Goal: Book appointment/travel/reservation

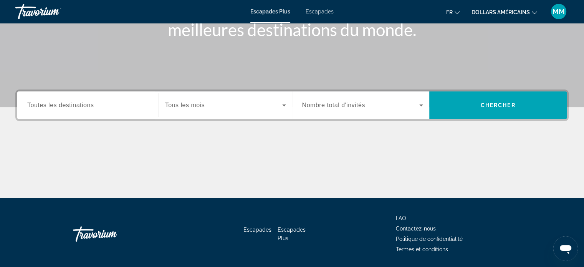
scroll to position [124, 0]
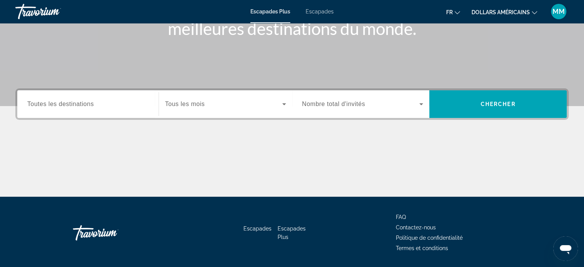
click at [521, 16] on button "dollars américains USD ($) MXN (Mex$) CAD (Can$) GBP (£) EUR (€) AUD (A$) NZD (…" at bounding box center [504, 12] width 66 height 11
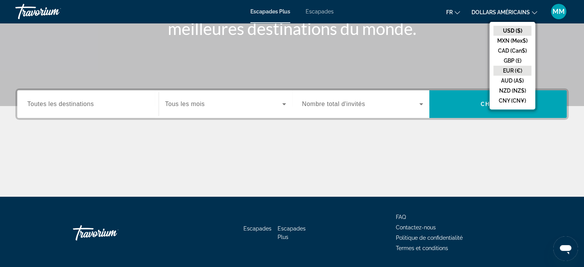
click at [513, 67] on button "EUR (€)" at bounding box center [512, 71] width 38 height 10
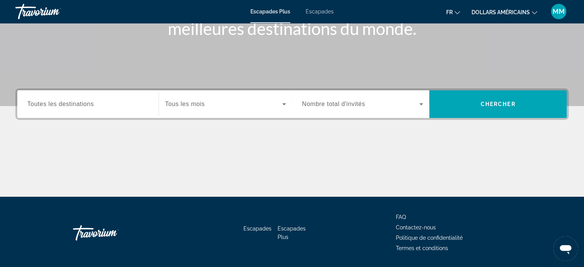
click at [522, 13] on font "dollars américains" at bounding box center [500, 12] width 58 height 6
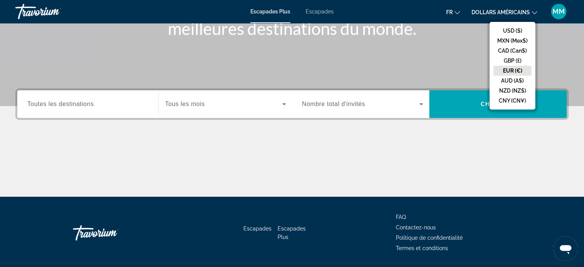
click at [518, 70] on button "EUR (€)" at bounding box center [512, 71] width 38 height 10
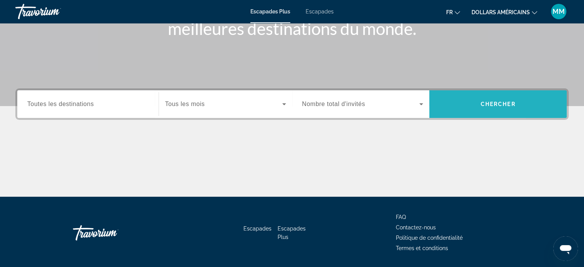
click at [526, 106] on span "Recherche" at bounding box center [497, 104] width 137 height 18
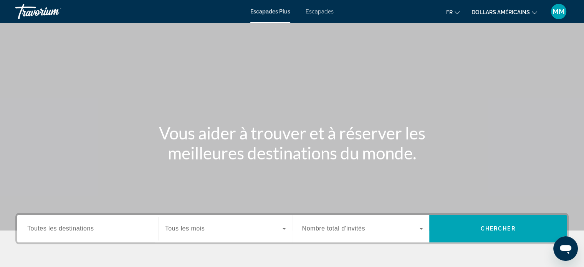
click at [536, 13] on icon "Changer de devise" at bounding box center [534, 12] width 5 height 5
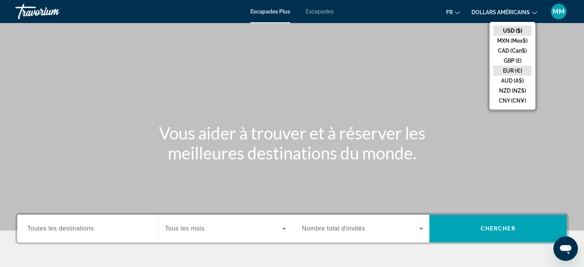
click at [508, 70] on button "EUR (€)" at bounding box center [512, 71] width 38 height 10
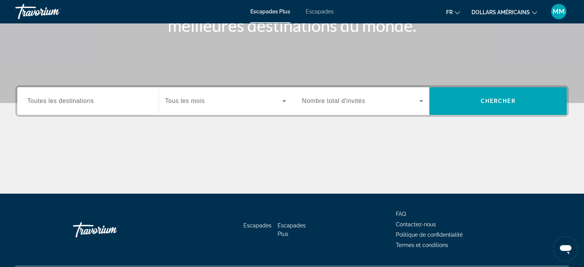
scroll to position [128, 0]
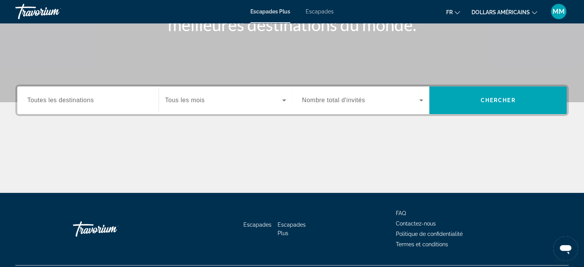
click at [90, 109] on div "Widget de recherche" at bounding box center [87, 100] width 121 height 22
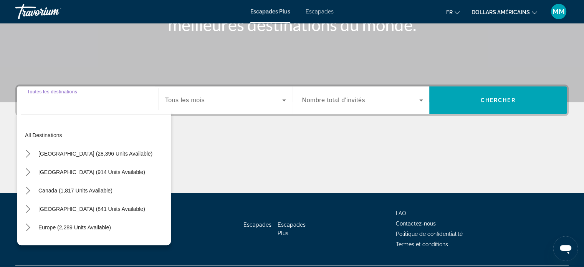
scroll to position [148, 0]
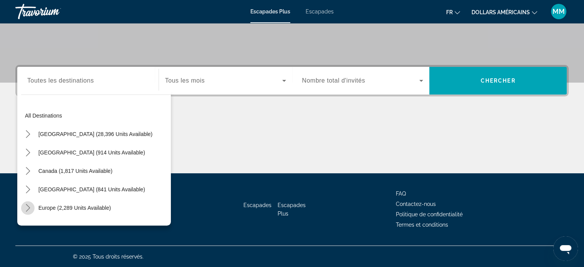
click at [26, 210] on icon "Toggle Europe (2,289 units available) submenu" at bounding box center [28, 208] width 4 height 8
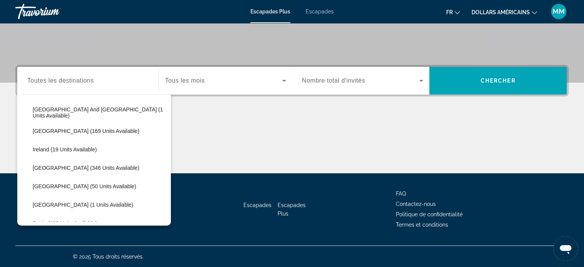
scroll to position [260, 0]
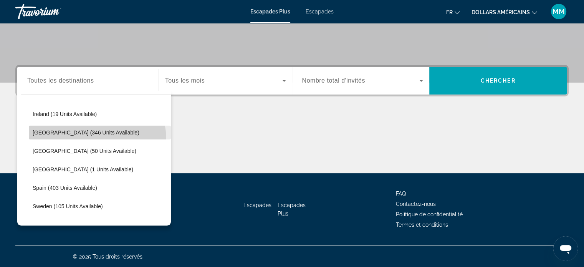
click at [89, 139] on span "Select destination: Italy (346 units available)" at bounding box center [100, 132] width 142 height 18
type input "**********"
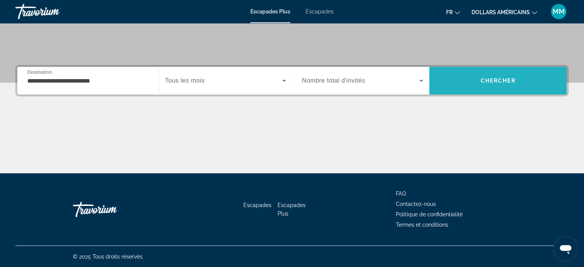
click at [485, 89] on span "Recherche" at bounding box center [497, 80] width 137 height 18
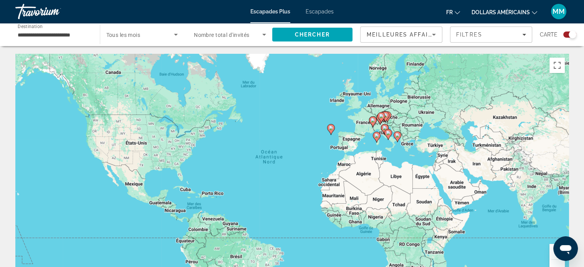
click at [378, 124] on gmp-advanced-marker "Contenu principal" at bounding box center [380, 119] width 8 height 12
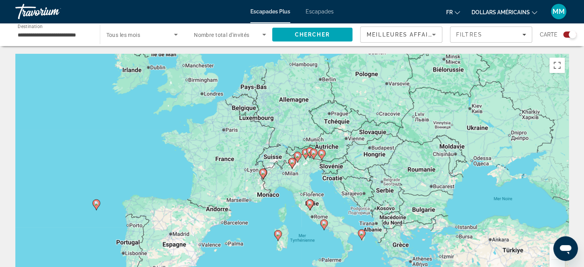
click at [309, 205] on icon "Contenu principal" at bounding box center [309, 205] width 7 height 10
type input "**********"
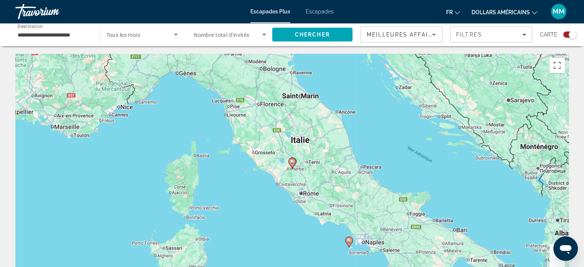
click at [349, 243] on icon "Contenu principal" at bounding box center [348, 242] width 7 height 10
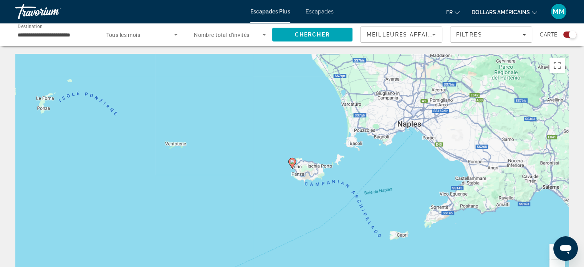
click at [292, 162] on image "Contenu principal" at bounding box center [292, 161] width 5 height 5
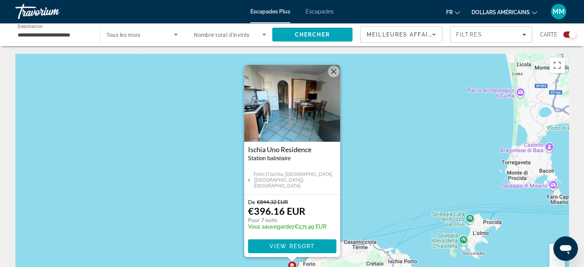
click at [331, 69] on button "Fermer" at bounding box center [334, 72] width 12 height 12
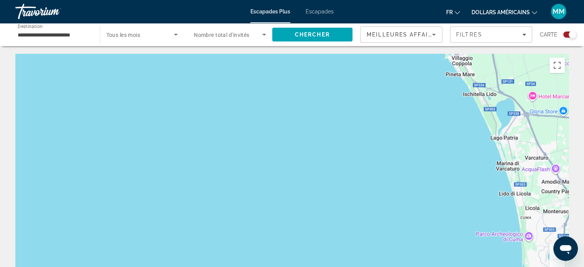
drag, startPoint x: 440, startPoint y: 112, endPoint x: 458, endPoint y: 285, distance: 174.0
click at [458, 266] on html "**********" at bounding box center [292, 133] width 584 height 267
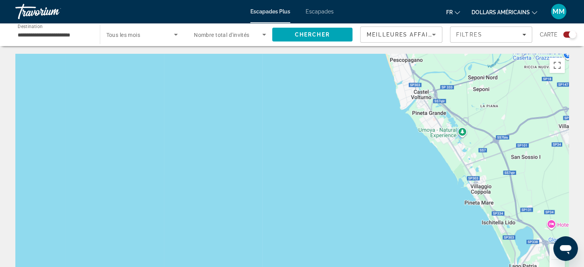
drag, startPoint x: 414, startPoint y: 120, endPoint x: 425, endPoint y: 227, distance: 107.2
click at [425, 227] on div "Contenu principal" at bounding box center [291, 169] width 553 height 230
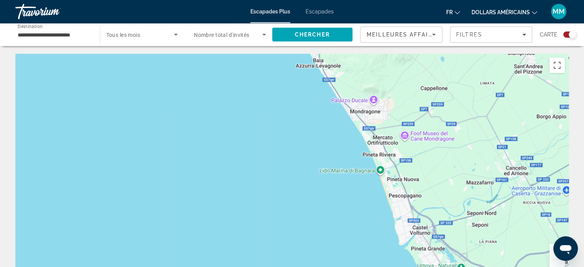
drag, startPoint x: 389, startPoint y: 100, endPoint x: 384, endPoint y: 285, distance: 184.7
click at [384, 266] on html "**********" at bounding box center [292, 133] width 584 height 267
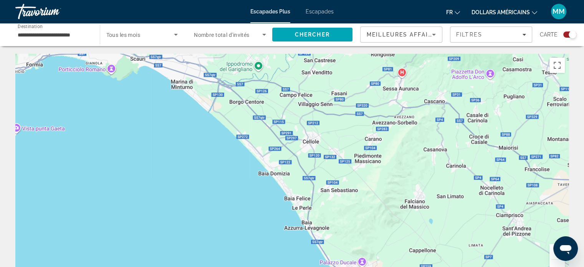
drag, startPoint x: 362, startPoint y: 132, endPoint x: 350, endPoint y: 285, distance: 153.6
click at [350, 266] on html "**********" at bounding box center [292, 133] width 584 height 267
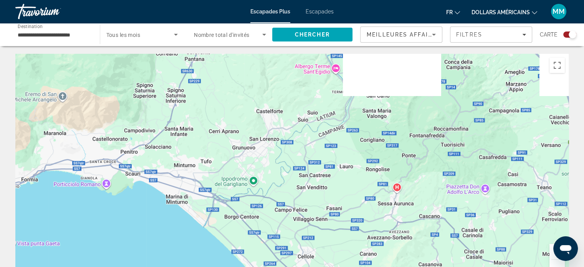
drag, startPoint x: 313, startPoint y: 208, endPoint x: 308, endPoint y: 285, distance: 76.9
click at [308, 266] on html "**********" at bounding box center [292, 133] width 584 height 267
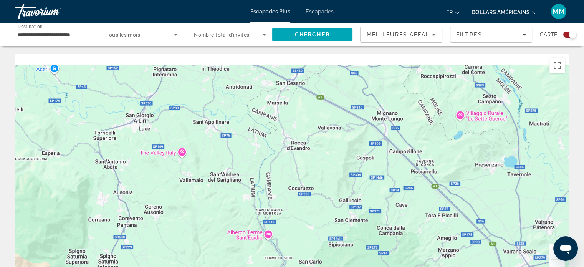
drag, startPoint x: 369, startPoint y: 113, endPoint x: 299, endPoint y: 285, distance: 185.6
click at [299, 266] on html "**********" at bounding box center [292, 133] width 584 height 267
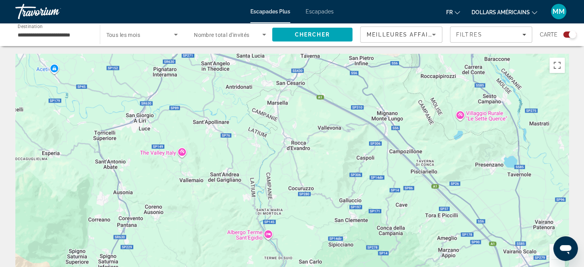
drag, startPoint x: 376, startPoint y: 53, endPoint x: 351, endPoint y: 165, distance: 115.2
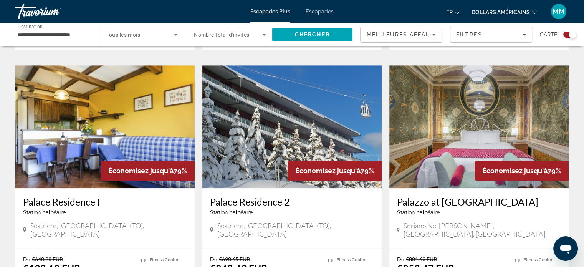
drag, startPoint x: 344, startPoint y: 140, endPoint x: 381, endPoint y: 281, distance: 145.7
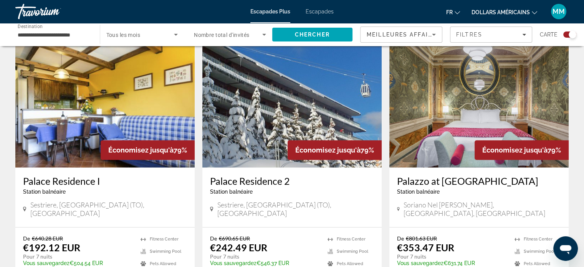
click at [564, 35] on div "Search widget" at bounding box center [569, 34] width 13 height 6
click at [565, 38] on div "Search widget" at bounding box center [567, 35] width 8 height 8
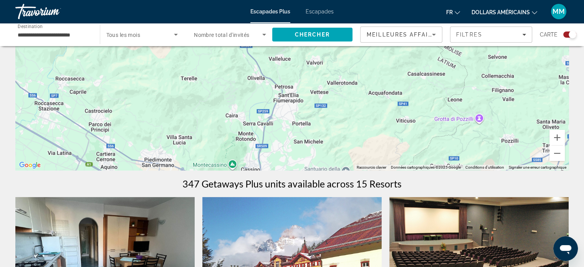
scroll to position [101, 0]
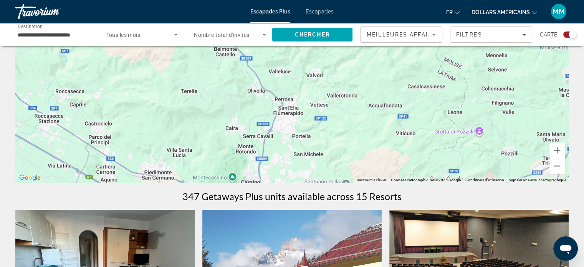
click at [560, 167] on button "Zoom arrière" at bounding box center [556, 165] width 15 height 15
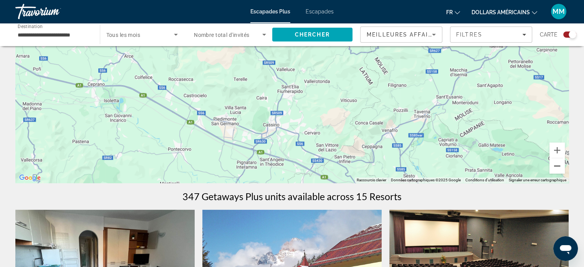
click at [560, 167] on button "Zoom arrière" at bounding box center [556, 165] width 15 height 15
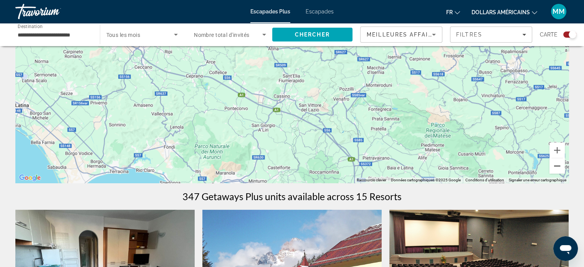
click at [560, 167] on button "Zoom arrière" at bounding box center [556, 165] width 15 height 15
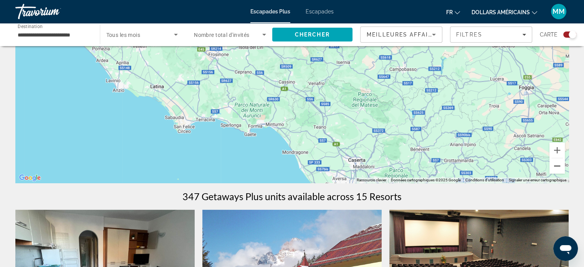
click at [560, 167] on button "Zoom arrière" at bounding box center [556, 165] width 15 height 15
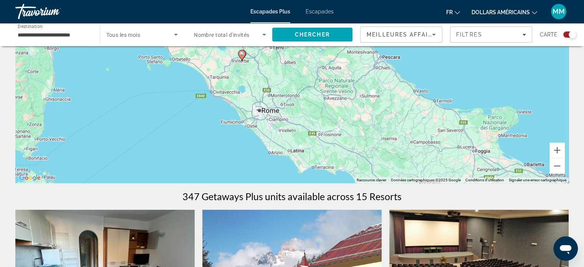
drag, startPoint x: 298, startPoint y: 82, endPoint x: 363, endPoint y: 157, distance: 99.4
click at [363, 157] on div "Pour activer le glissement avec le clavier, appuyez sur Alt+Entrée. Une fois ce…" at bounding box center [291, 67] width 553 height 230
click at [241, 55] on image "Contenu principal" at bounding box center [242, 53] width 5 height 5
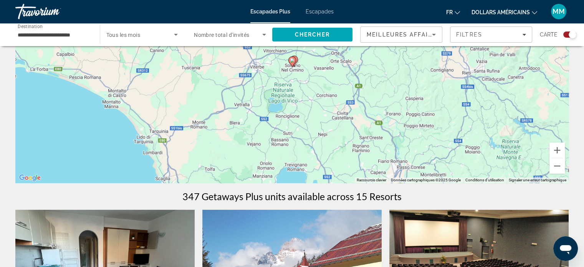
click at [294, 61] on icon "Contenu principal" at bounding box center [291, 62] width 7 height 10
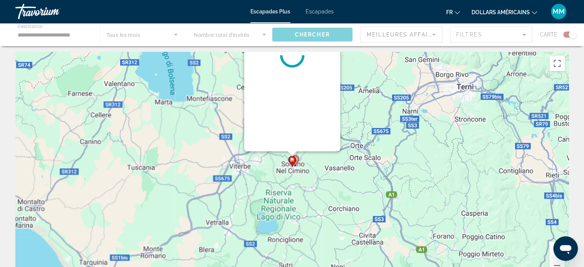
scroll to position [0, 0]
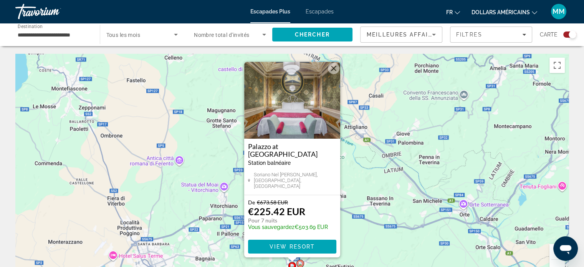
click at [301, 264] on image "Contenu principal" at bounding box center [300, 263] width 5 height 5
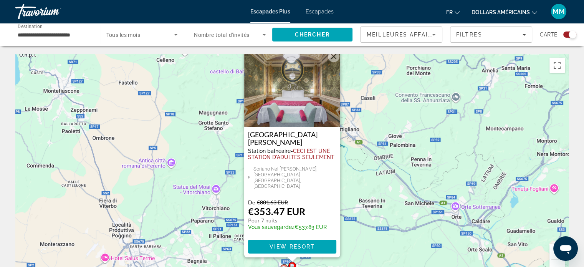
click at [284, 265] on icon "Contenu principal" at bounding box center [283, 270] width 7 height 10
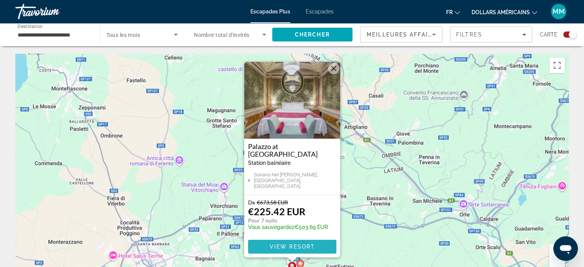
click at [282, 246] on span "View Resort" at bounding box center [291, 246] width 45 height 6
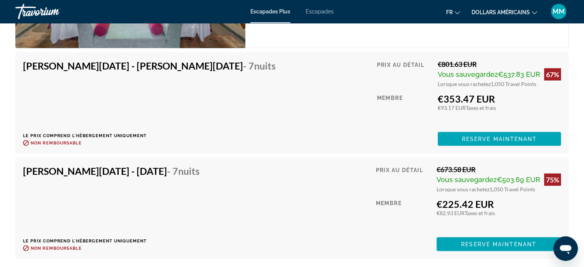
scroll to position [1440, 0]
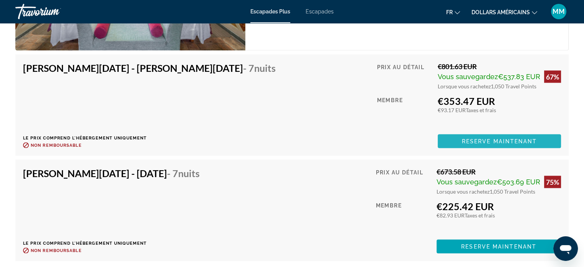
click at [483, 142] on span "Reserve maintenant" at bounding box center [499, 141] width 75 height 6
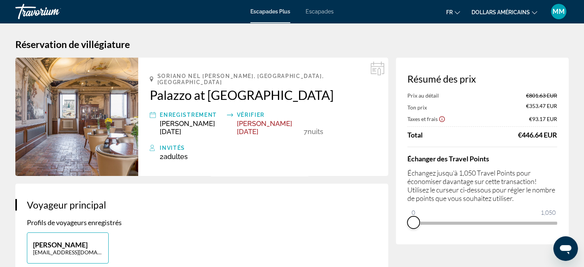
drag, startPoint x: 551, startPoint y: 233, endPoint x: 390, endPoint y: 234, distance: 161.2
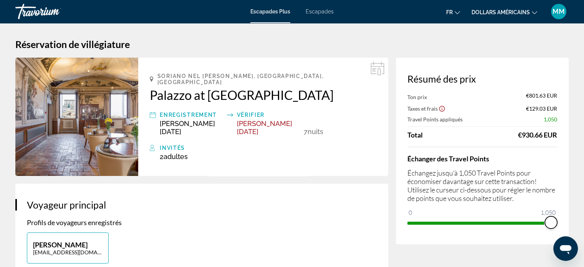
drag, startPoint x: 410, startPoint y: 209, endPoint x: 583, endPoint y: 231, distance: 174.1
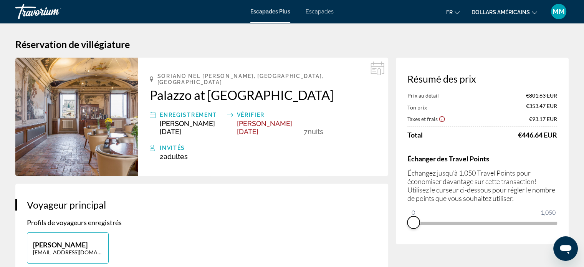
drag, startPoint x: 551, startPoint y: 231, endPoint x: 406, endPoint y: 225, distance: 144.9
click at [406, 225] on div "Résumé des prix Prix au détail €801.63 EUR Ton prix €353.47 EUR Taxes et frais …" at bounding box center [482, 151] width 173 height 187
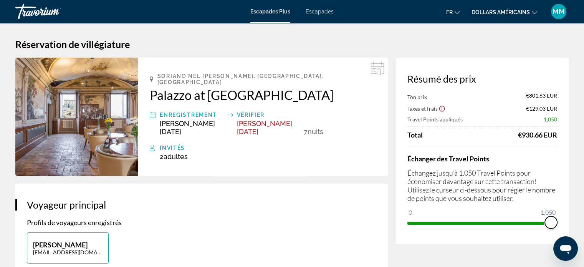
drag, startPoint x: 413, startPoint y: 213, endPoint x: 579, endPoint y: 222, distance: 165.7
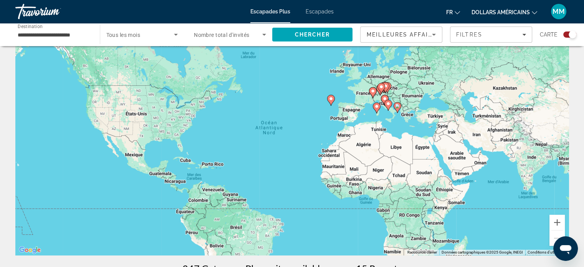
scroll to position [33, 0]
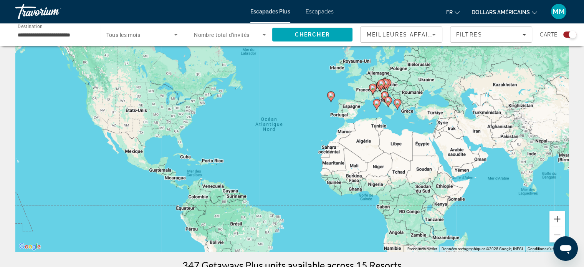
click at [562, 222] on button "Zoom avant" at bounding box center [556, 218] width 15 height 15
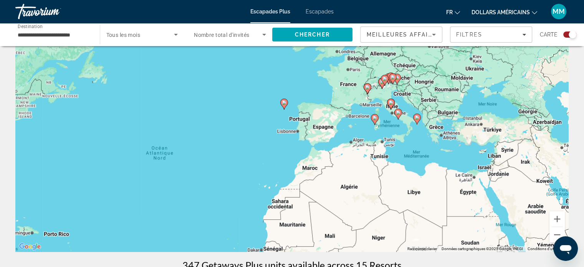
drag, startPoint x: 509, startPoint y: 98, endPoint x: 420, endPoint y: 141, distance: 98.7
click at [420, 141] on div "Pour activer le glissement avec le clavier, appuyez sur Alt+Entrée. Une fois ce…" at bounding box center [291, 136] width 553 height 230
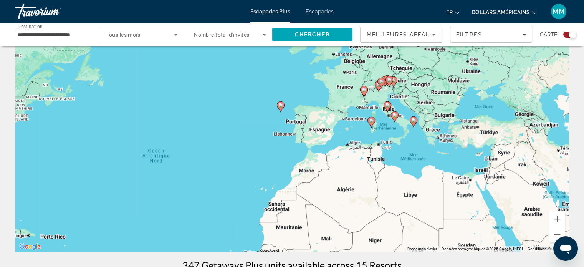
click at [324, 9] on font "Escapades" at bounding box center [320, 11] width 28 height 6
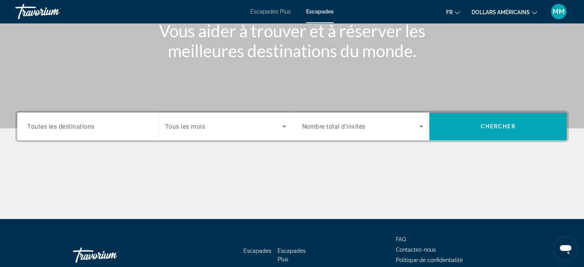
scroll to position [107, 0]
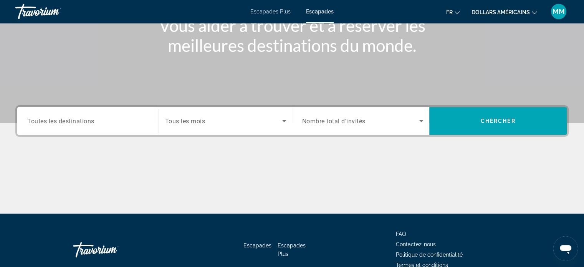
click at [99, 129] on div "Search widget" at bounding box center [87, 121] width 121 height 22
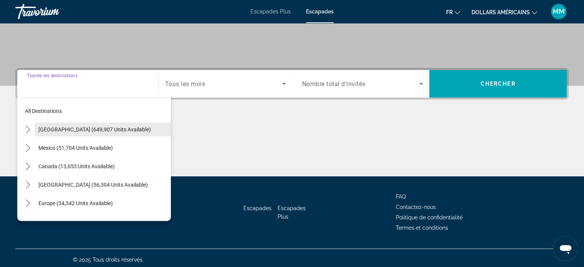
scroll to position [148, 0]
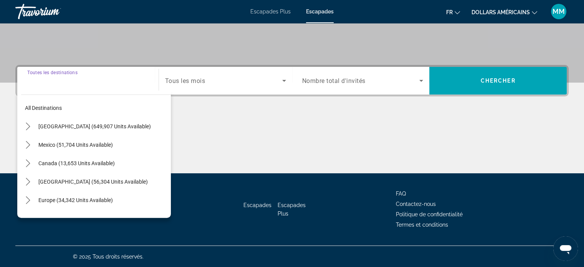
click at [84, 83] on input "Destination Toutes les destinations" at bounding box center [87, 80] width 121 height 9
click at [81, 86] on div "Search widget" at bounding box center [87, 81] width 121 height 22
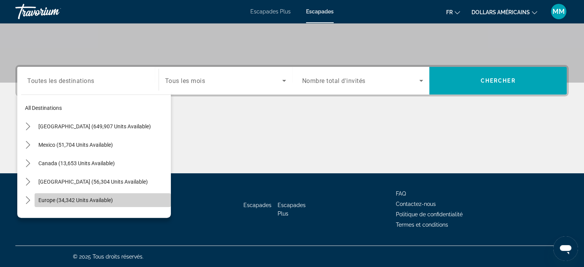
click at [150, 196] on span "Select destination: Europe (34,342 units available)" at bounding box center [103, 200] width 136 height 18
type input "**********"
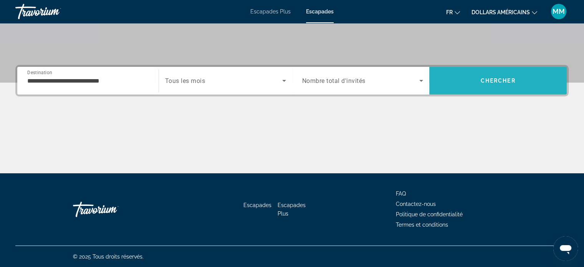
click at [488, 81] on span "Chercher" at bounding box center [498, 81] width 35 height 6
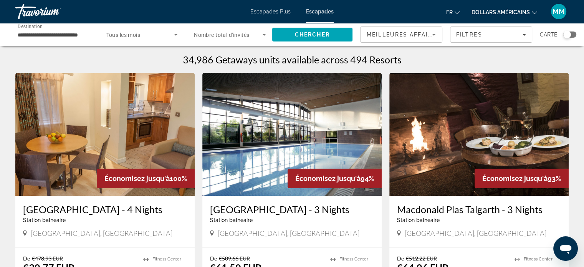
click at [568, 35] on div "Search widget" at bounding box center [567, 35] width 8 height 8
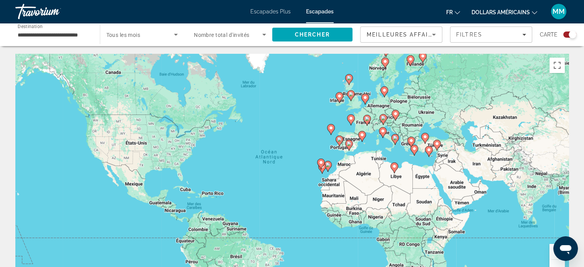
click at [389, 138] on div "Pour activer le glissement avec le clavier, appuyez sur Alt+Entrée. Une fois ce…" at bounding box center [291, 169] width 553 height 230
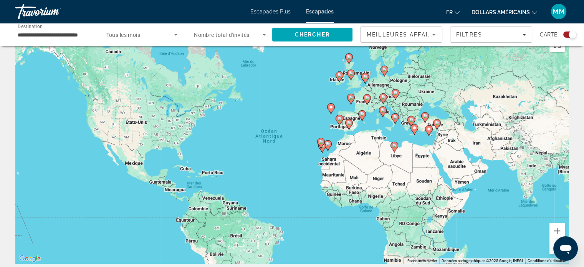
scroll to position [23, 0]
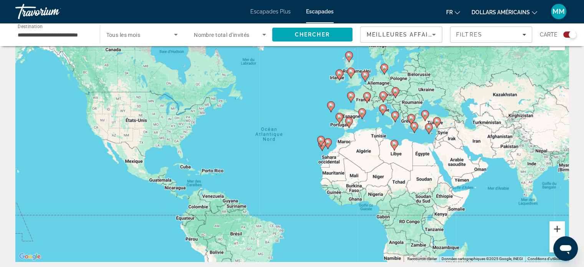
click at [558, 229] on button "Zoom avant" at bounding box center [556, 228] width 15 height 15
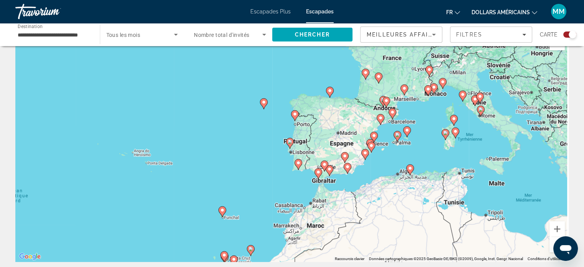
drag, startPoint x: 525, startPoint y: 88, endPoint x: 329, endPoint y: 193, distance: 222.3
click at [329, 193] on div "Pour activer le glissement avec le clavier, appuyez sur Alt+Entrée. Une fois ce…" at bounding box center [291, 146] width 553 height 230
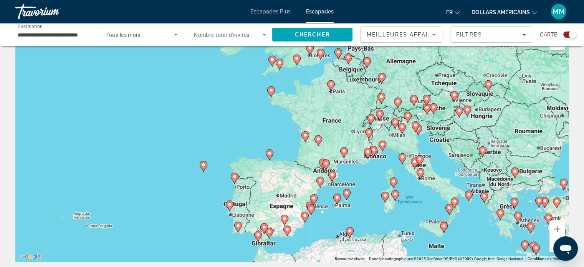
drag, startPoint x: 448, startPoint y: 141, endPoint x: 392, endPoint y: 202, distance: 82.6
click at [392, 201] on gmp-advanced-marker "Contenu principal" at bounding box center [395, 196] width 8 height 12
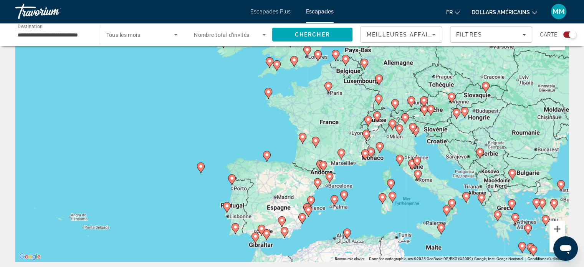
click at [560, 228] on button "Zoom avant" at bounding box center [556, 228] width 15 height 15
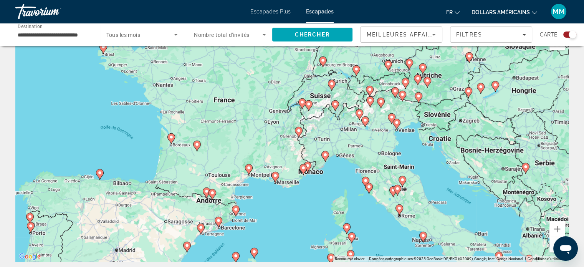
drag, startPoint x: 500, startPoint y: 172, endPoint x: 357, endPoint y: 170, distance: 142.8
click at [357, 170] on div "Pour activer le glissement avec le clavier, appuyez sur Alt+Entrée. Une fois ce…" at bounding box center [291, 146] width 553 height 230
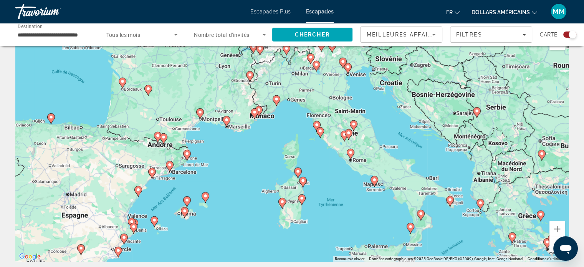
drag, startPoint x: 442, startPoint y: 187, endPoint x: 384, endPoint y: 140, distance: 74.8
click at [384, 140] on div "Pour activer le glissement avec le clavier, appuyez sur Alt+Entrée. Une fois ce…" at bounding box center [291, 146] width 553 height 230
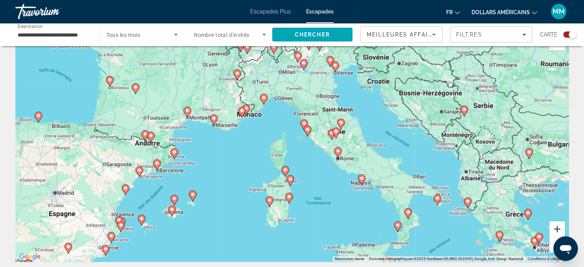
click at [552, 228] on button "Zoom avant" at bounding box center [556, 228] width 15 height 15
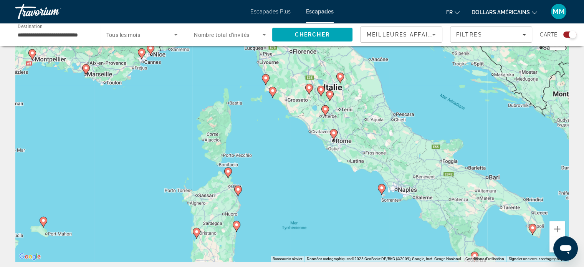
drag, startPoint x: 417, startPoint y: 153, endPoint x: 366, endPoint y: 120, distance: 60.8
click at [366, 120] on div "Pour activer le glissement avec le clavier, appuyez sur Alt+Entrée. Une fois ce…" at bounding box center [291, 146] width 553 height 230
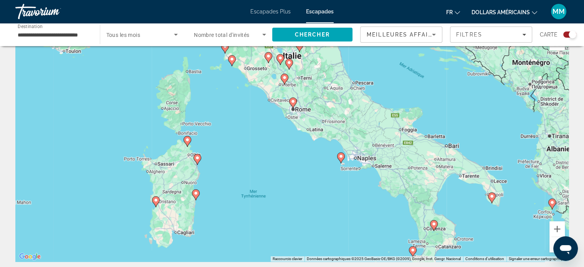
drag, startPoint x: 310, startPoint y: 112, endPoint x: 270, endPoint y: 85, distance: 48.3
click at [270, 85] on div "Pour activer le glissement avec le clavier, appuyez sur Alt+Entrée. Une fois ce…" at bounding box center [291, 146] width 553 height 230
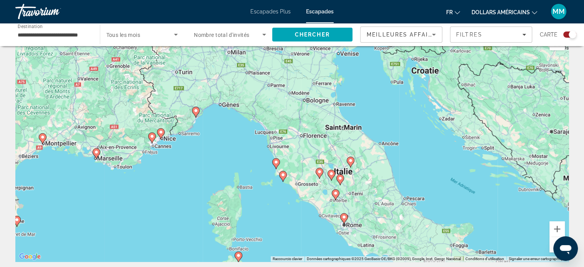
drag, startPoint x: 304, startPoint y: 101, endPoint x: 355, endPoint y: 219, distance: 128.6
click at [355, 219] on div "Pour activer le glissement avec le clavier, appuyez sur Alt+Entrée. Une fois ce…" at bounding box center [291, 146] width 553 height 230
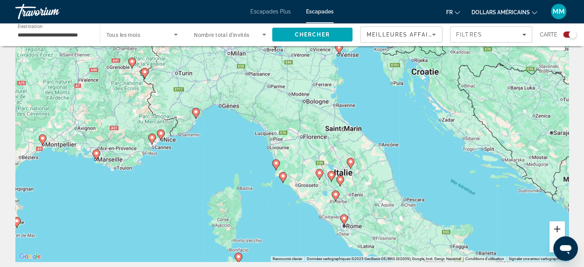
click at [556, 231] on button "Zoom avant" at bounding box center [556, 228] width 15 height 15
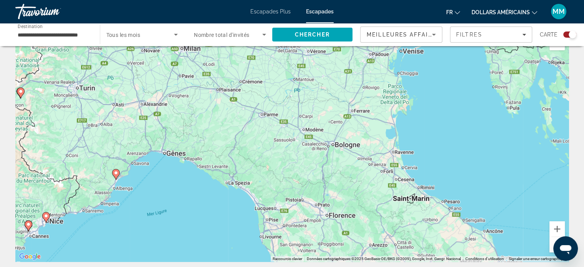
drag, startPoint x: 386, startPoint y: 123, endPoint x: 403, endPoint y: 212, distance: 89.9
click at [403, 212] on div "Pour activer le glissement avec le clavier, appuyez sur Alt+Entrée. Une fois ce…" at bounding box center [291, 146] width 553 height 230
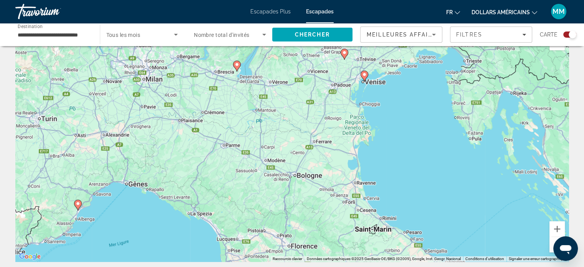
drag, startPoint x: 358, startPoint y: 203, endPoint x: 319, endPoint y: 234, distance: 49.5
click at [319, 234] on div "Pour activer le glissement avec le clavier, appuyez sur Alt+Entrée. Une fois ce…" at bounding box center [291, 146] width 553 height 230
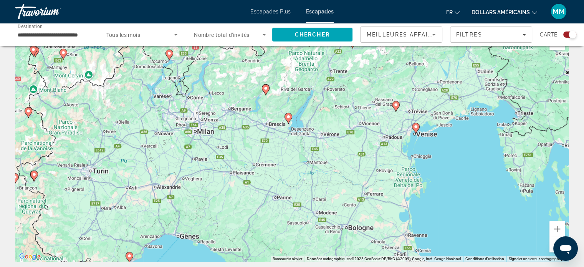
drag, startPoint x: 346, startPoint y: 143, endPoint x: 396, endPoint y: 196, distance: 73.3
click at [396, 196] on div "Pour activer le glissement avec le clavier, appuyez sur Alt+Entrée. Une fois ce…" at bounding box center [291, 146] width 553 height 230
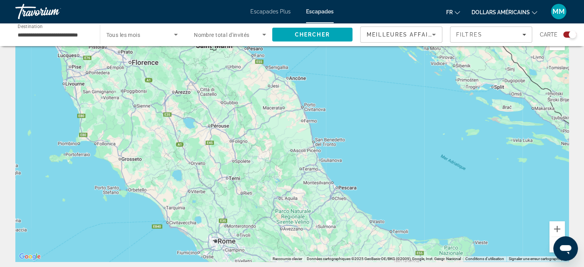
drag, startPoint x: 249, startPoint y: 190, endPoint x: 50, endPoint y: -46, distance: 308.7
click at [50, 0] on html "**********" at bounding box center [292, 110] width 584 height 267
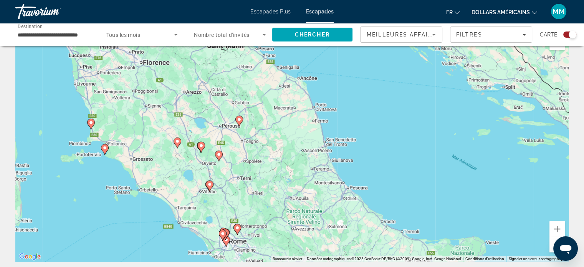
click at [227, 242] on icon "Contenu principal" at bounding box center [225, 241] width 7 height 10
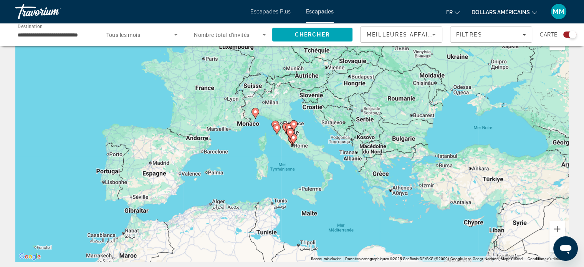
click at [553, 231] on button "Zoom avant" at bounding box center [556, 228] width 15 height 15
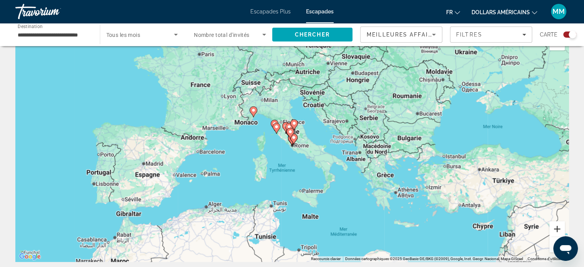
click at [553, 231] on button "Zoom avant" at bounding box center [556, 228] width 15 height 15
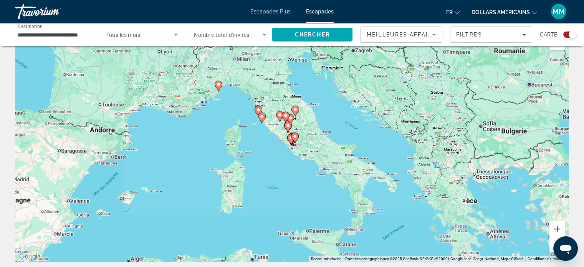
click at [553, 231] on button "Zoom avant" at bounding box center [556, 228] width 15 height 15
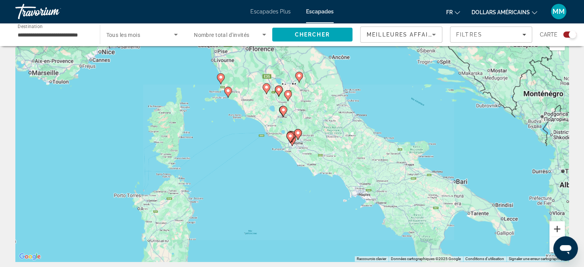
click at [553, 231] on button "Zoom avant" at bounding box center [556, 228] width 15 height 15
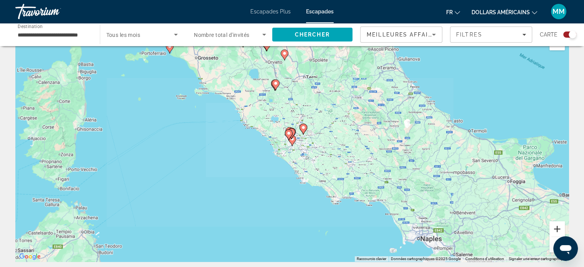
click at [553, 231] on button "Zoom avant" at bounding box center [556, 228] width 15 height 15
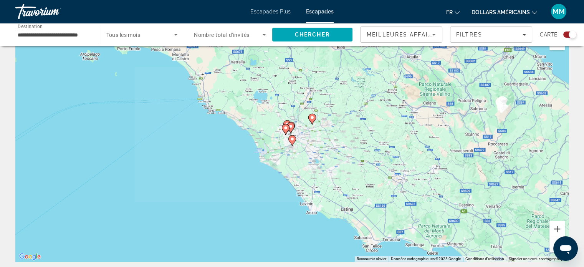
click at [553, 231] on button "Zoom avant" at bounding box center [556, 228] width 15 height 15
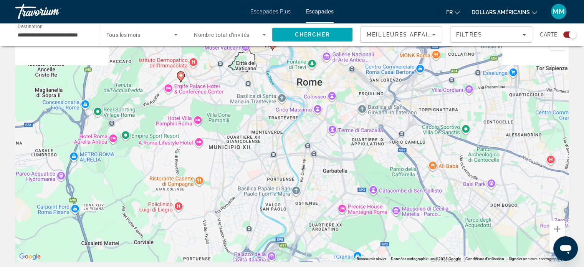
drag, startPoint x: 336, startPoint y: 117, endPoint x: 339, endPoint y: 247, distance: 130.2
click at [339, 247] on div "Pour activer le glissement avec le clavier, appuyez sur Alt+Entrée. Une fois ce…" at bounding box center [291, 146] width 553 height 230
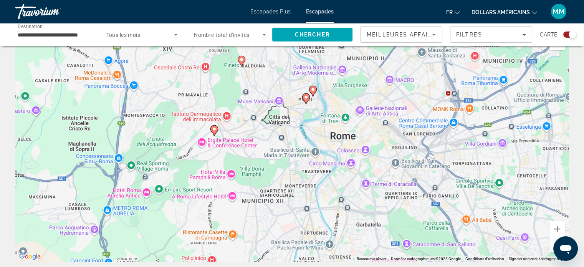
click at [241, 59] on image "Contenu principal" at bounding box center [241, 59] width 5 height 5
type input "**********"
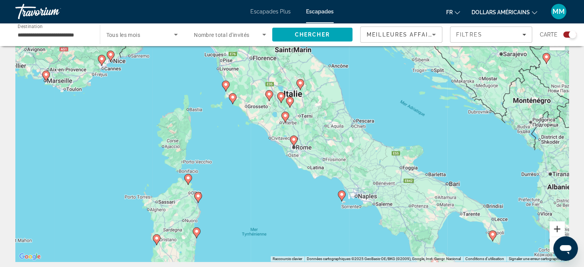
click at [557, 234] on button "Zoom avant" at bounding box center [556, 228] width 15 height 15
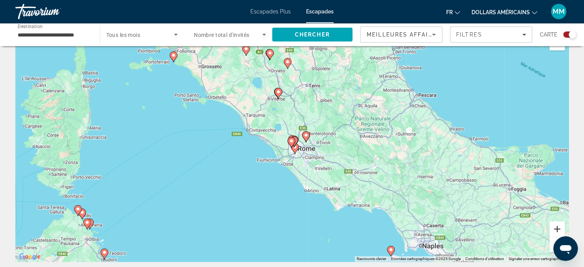
click at [557, 234] on button "Zoom avant" at bounding box center [556, 228] width 15 height 15
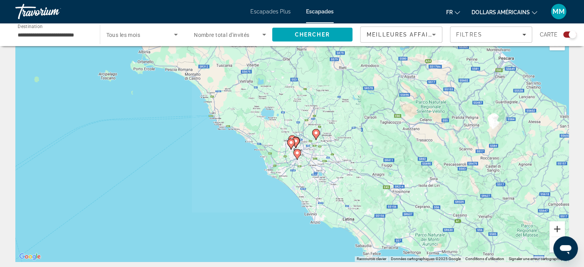
click at [557, 234] on button "Zoom avant" at bounding box center [556, 228] width 15 height 15
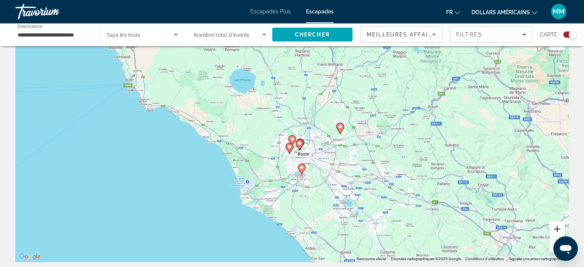
click at [557, 234] on button "Zoom avant" at bounding box center [556, 228] width 15 height 15
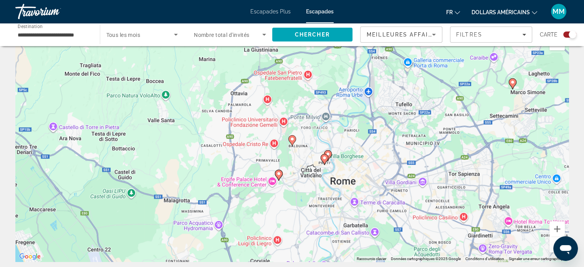
click at [514, 83] on icon "Contenu principal" at bounding box center [512, 84] width 7 height 10
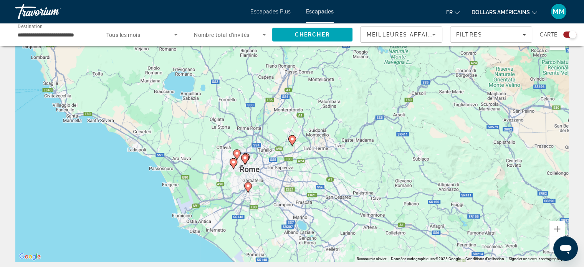
click at [293, 141] on icon "Contenu principal" at bounding box center [291, 141] width 7 height 10
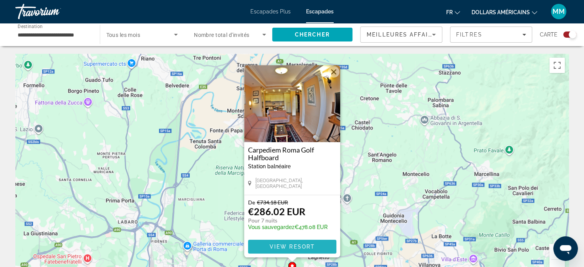
click at [289, 242] on span "Contenu principal" at bounding box center [292, 246] width 88 height 18
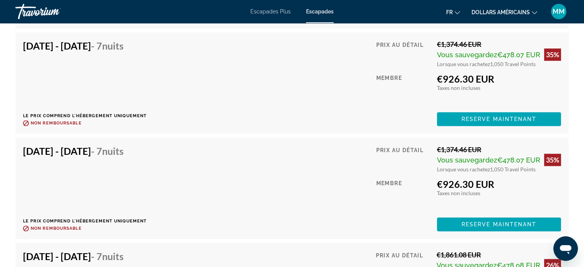
scroll to position [3761, 0]
